Goal: Transaction & Acquisition: Purchase product/service

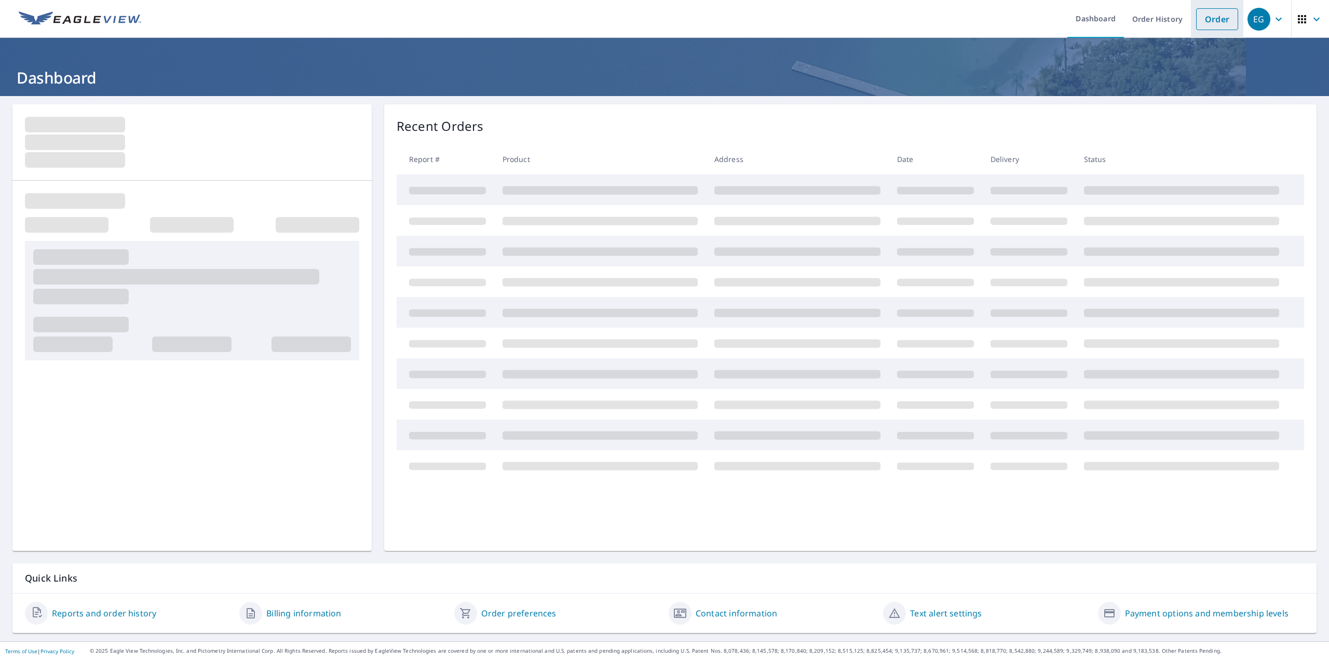
click at [1213, 17] on link "Order" at bounding box center [1218, 19] width 42 height 22
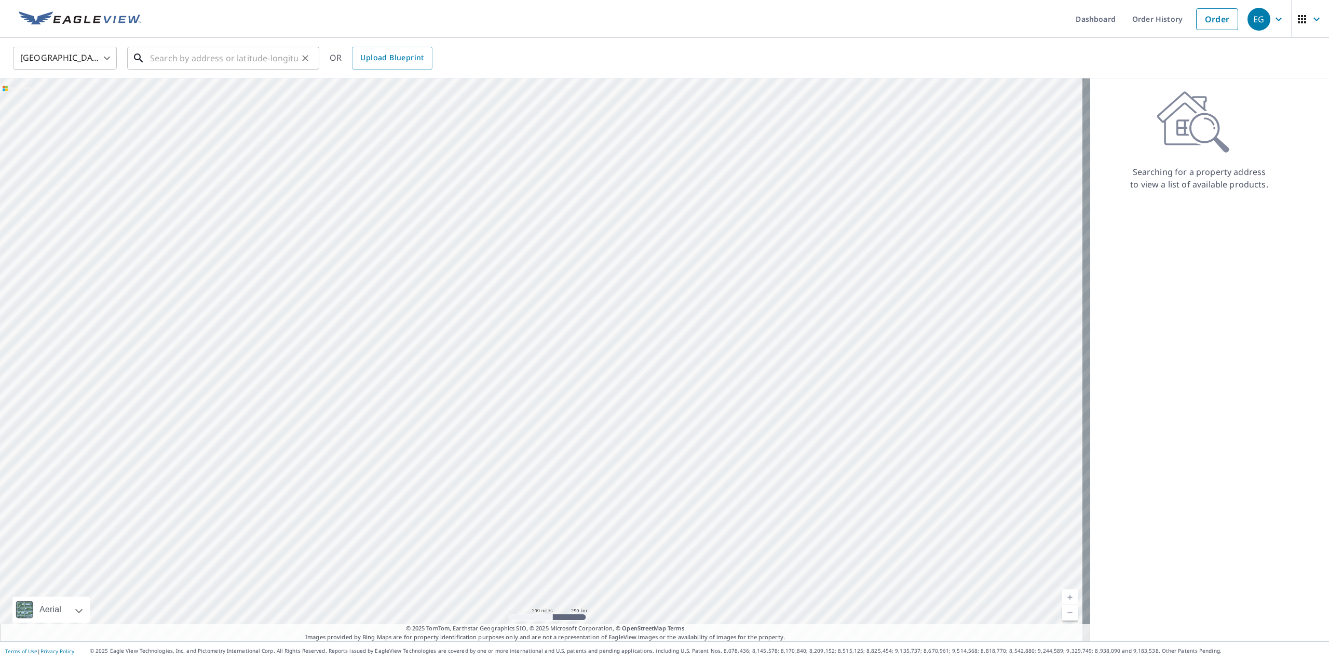
click at [296, 61] on input "text" at bounding box center [224, 58] width 148 height 29
paste input "[STREET_ADDRESS]"
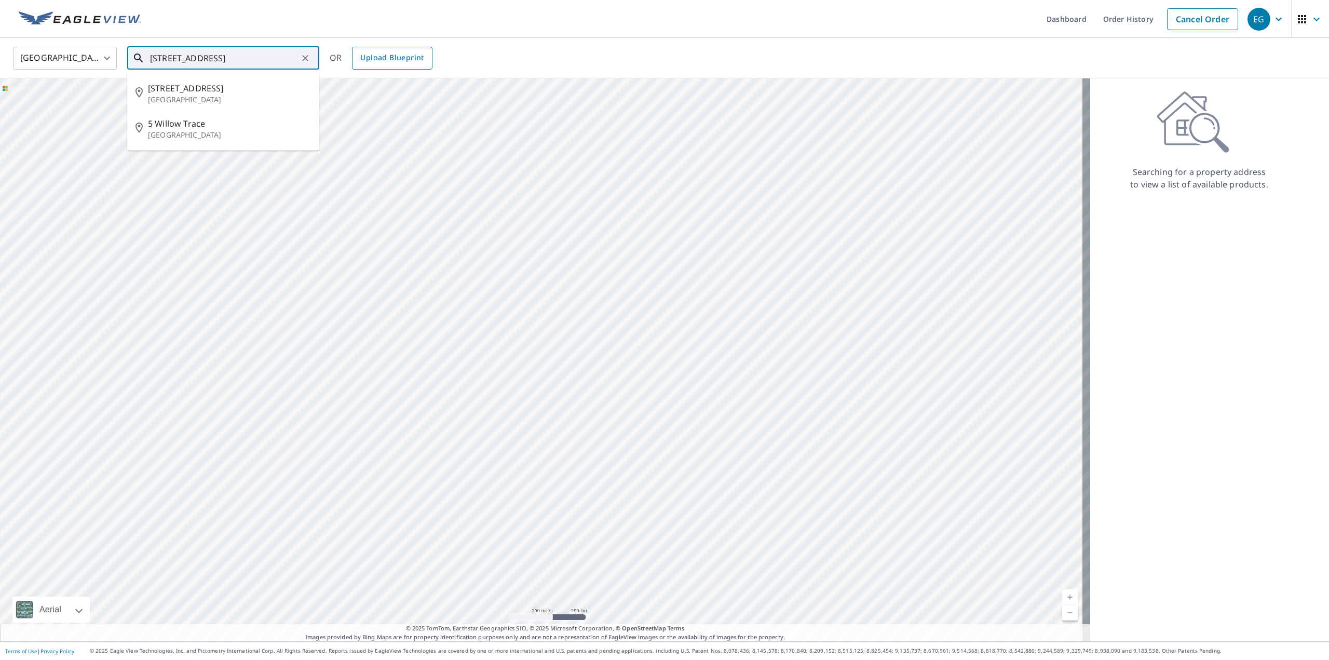
type input "[STREET_ADDRESS]"
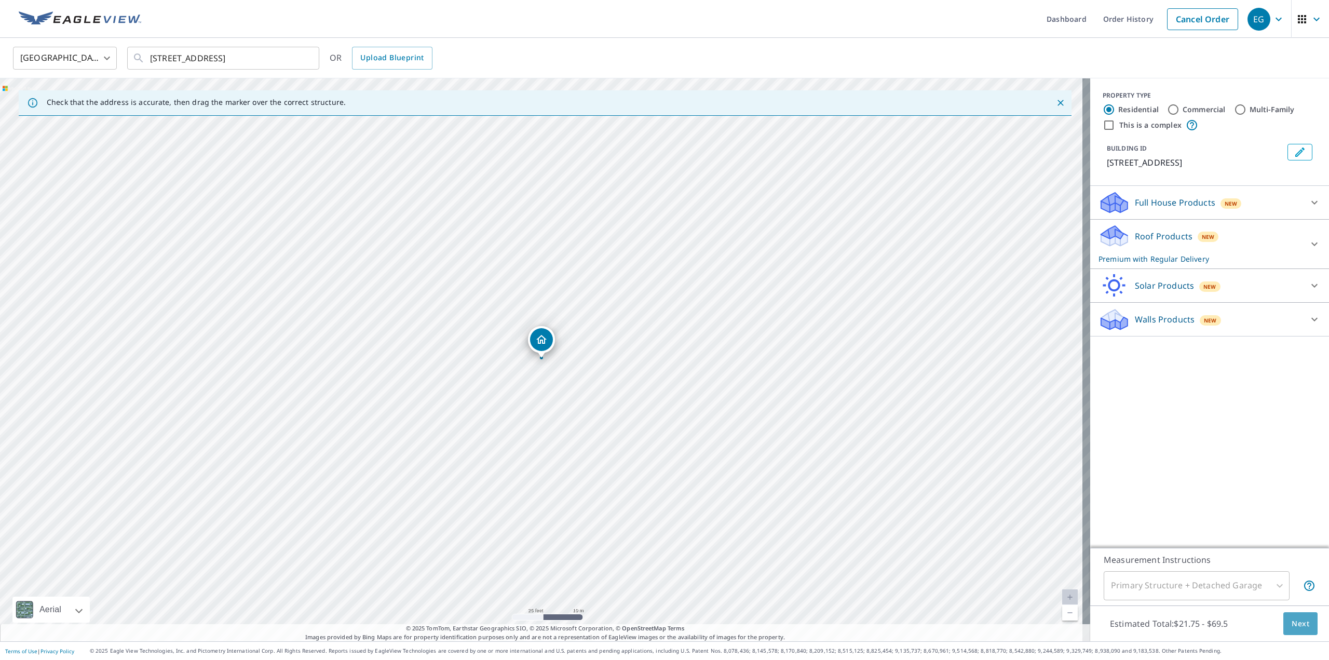
click at [1287, 631] on button "Next" at bounding box center [1301, 623] width 34 height 23
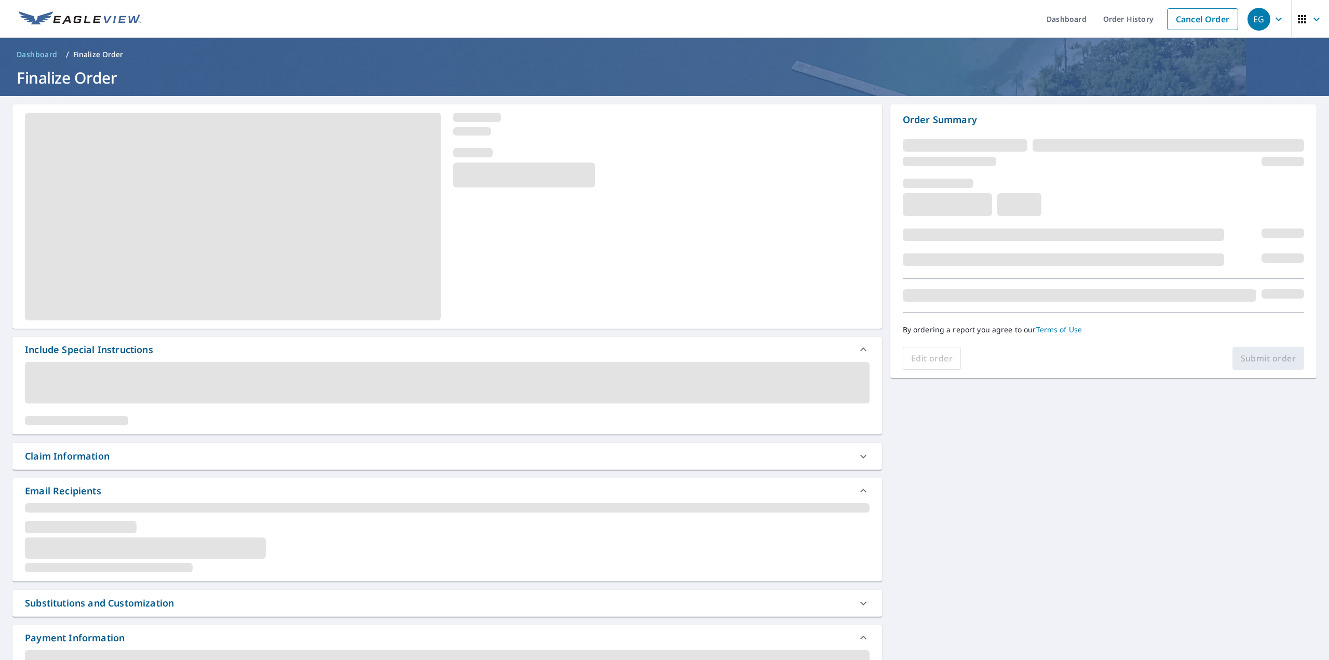
click at [173, 461] on div "Claim Information" at bounding box center [438, 456] width 826 height 14
drag, startPoint x: 980, startPoint y: 478, endPoint x: 969, endPoint y: 415, distance: 64.0
click at [969, 415] on div "Include Special Instructions Claim Information Email Recipients Substitutions a…" at bounding box center [664, 527] width 1329 height 862
click at [954, 465] on div "Include Special Instructions Claim Information Email Recipients Substitutions a…" at bounding box center [664, 527] width 1329 height 862
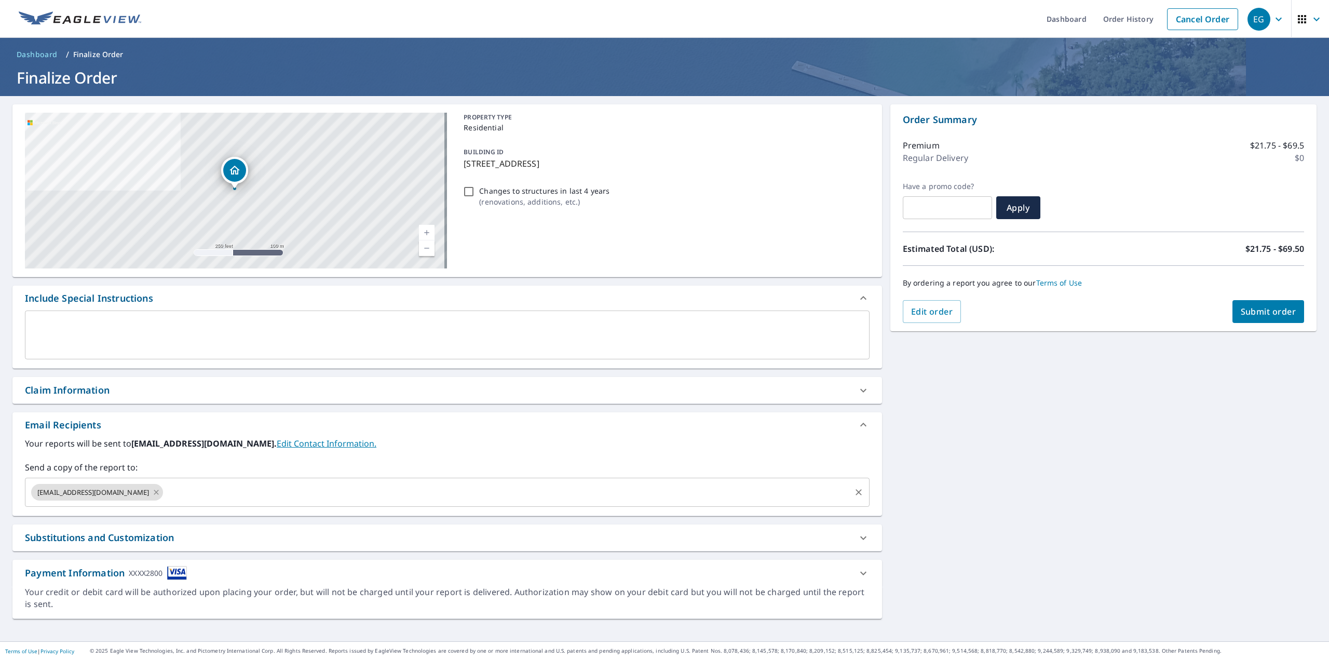
click at [154, 494] on icon at bounding box center [156, 492] width 5 height 5
checkbox input "true"
click at [126, 499] on input "text" at bounding box center [440, 492] width 820 height 20
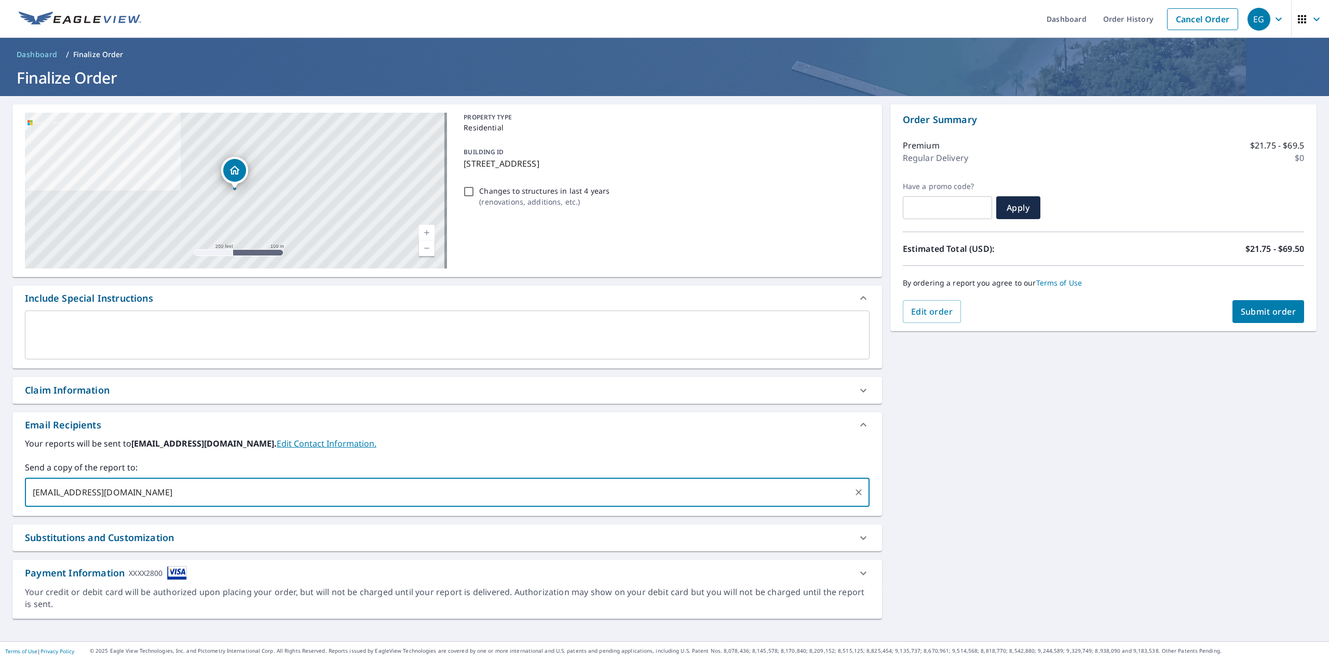
type input "[EMAIL_ADDRESS][DOMAIN_NAME]"
click at [1286, 306] on span "Submit order" at bounding box center [1269, 311] width 56 height 11
checkbox input "true"
